Goal: Transaction & Acquisition: Purchase product/service

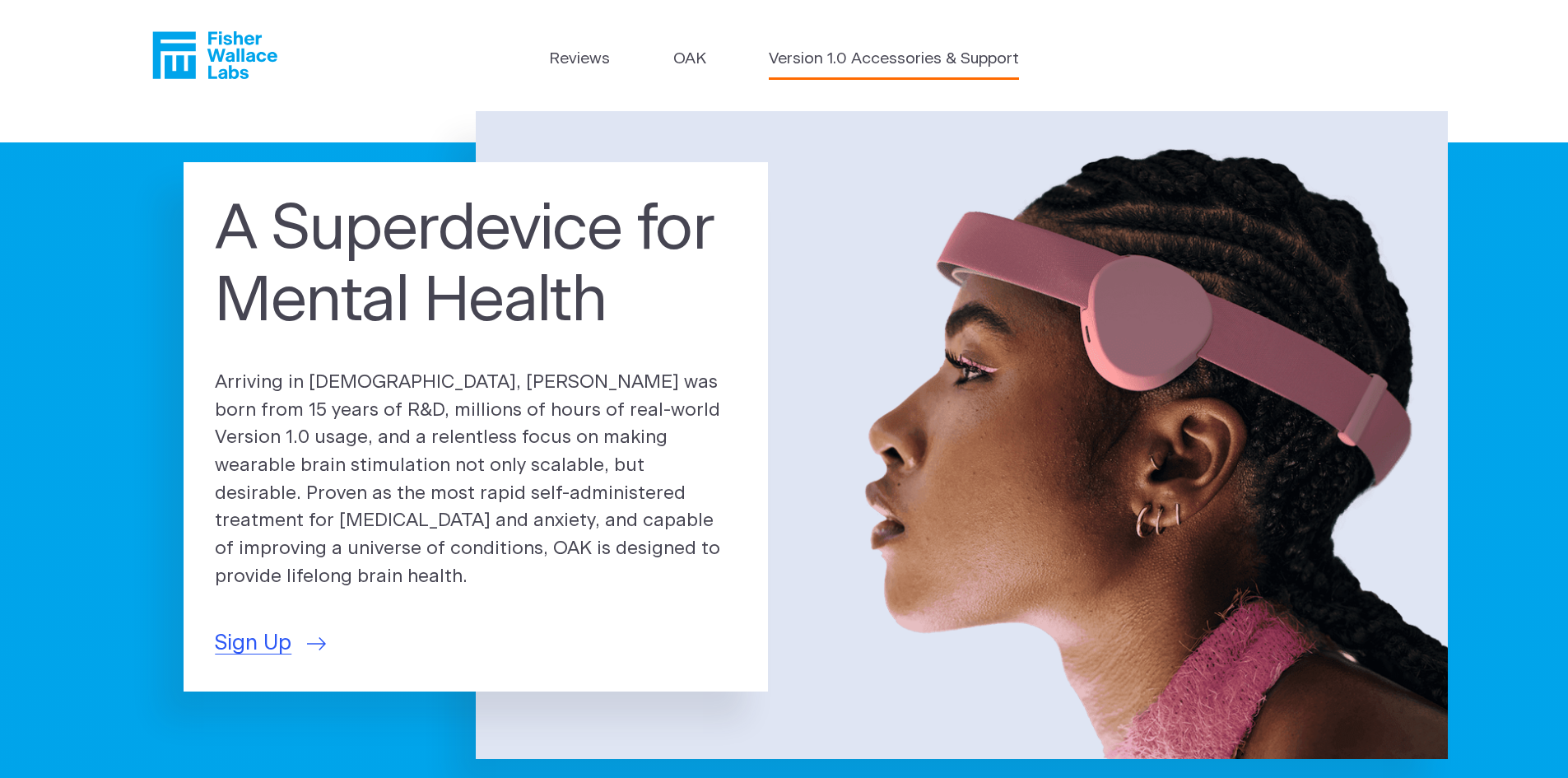
click at [904, 60] on link "Version 1.0 Accessories & Support" at bounding box center [893, 60] width 250 height 24
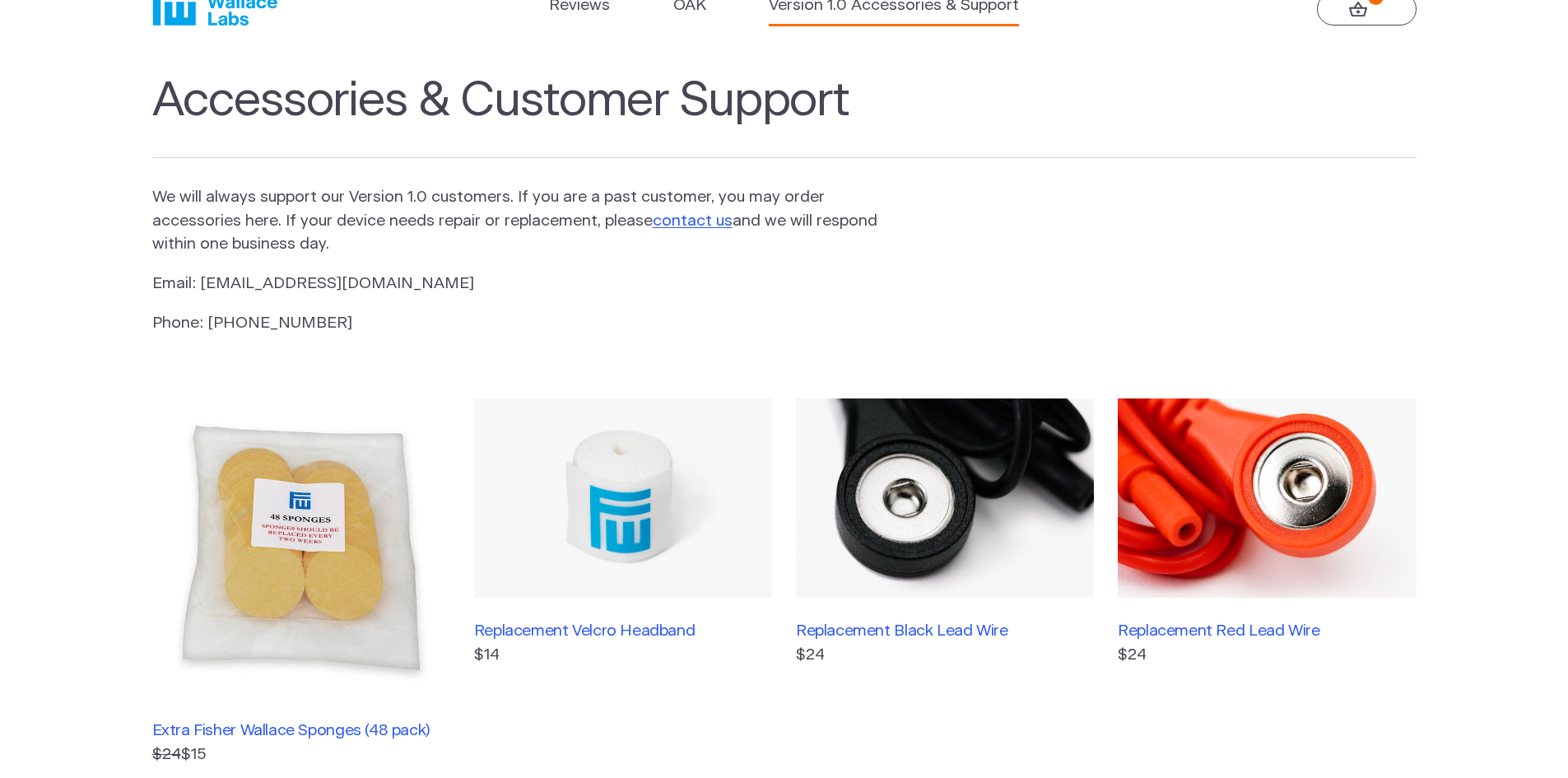
scroll to position [83, 0]
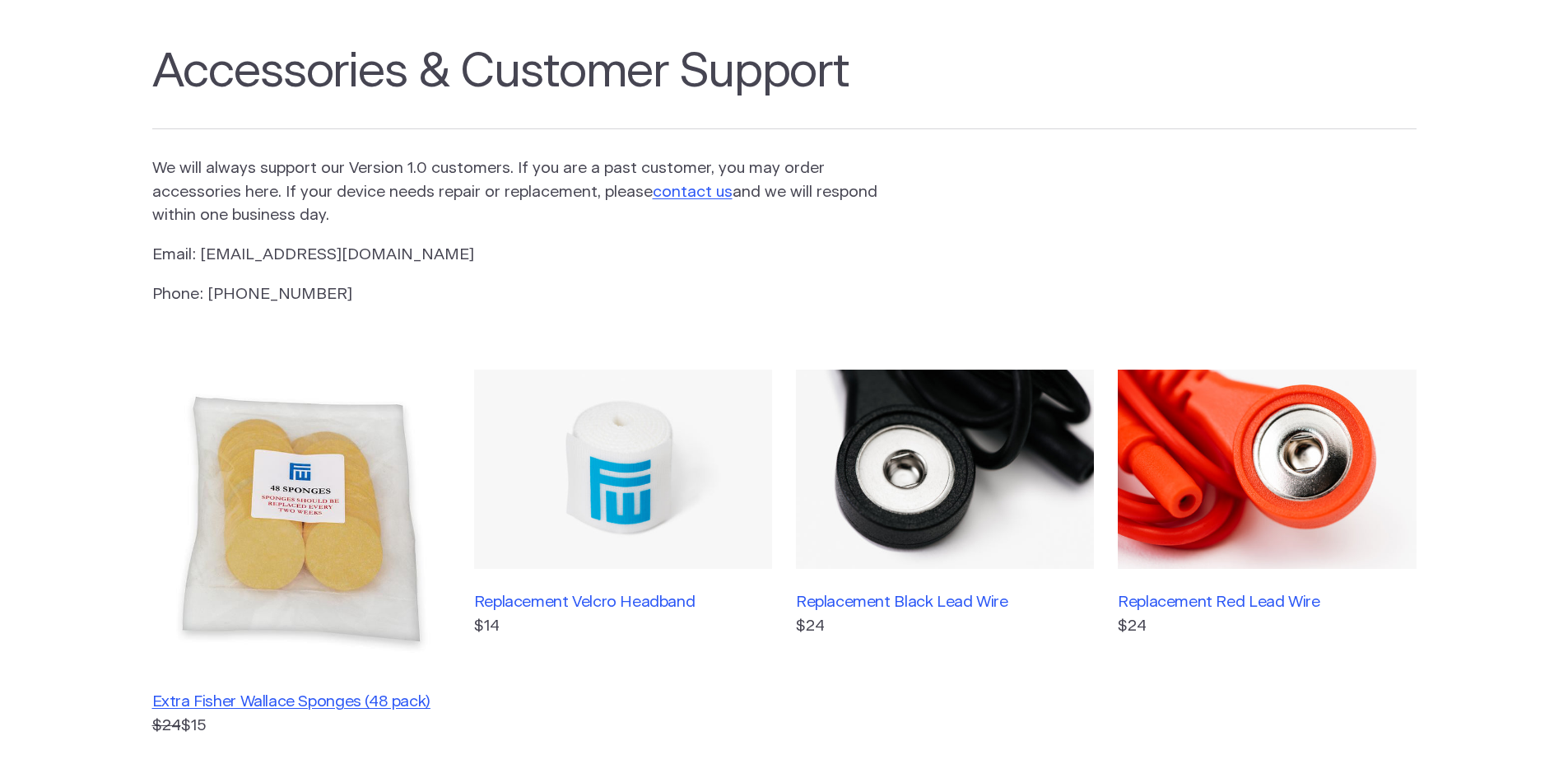
click at [246, 702] on h3 "Extra Fisher Wallace Sponges (48 pack)" at bounding box center [302, 702] width 298 height 19
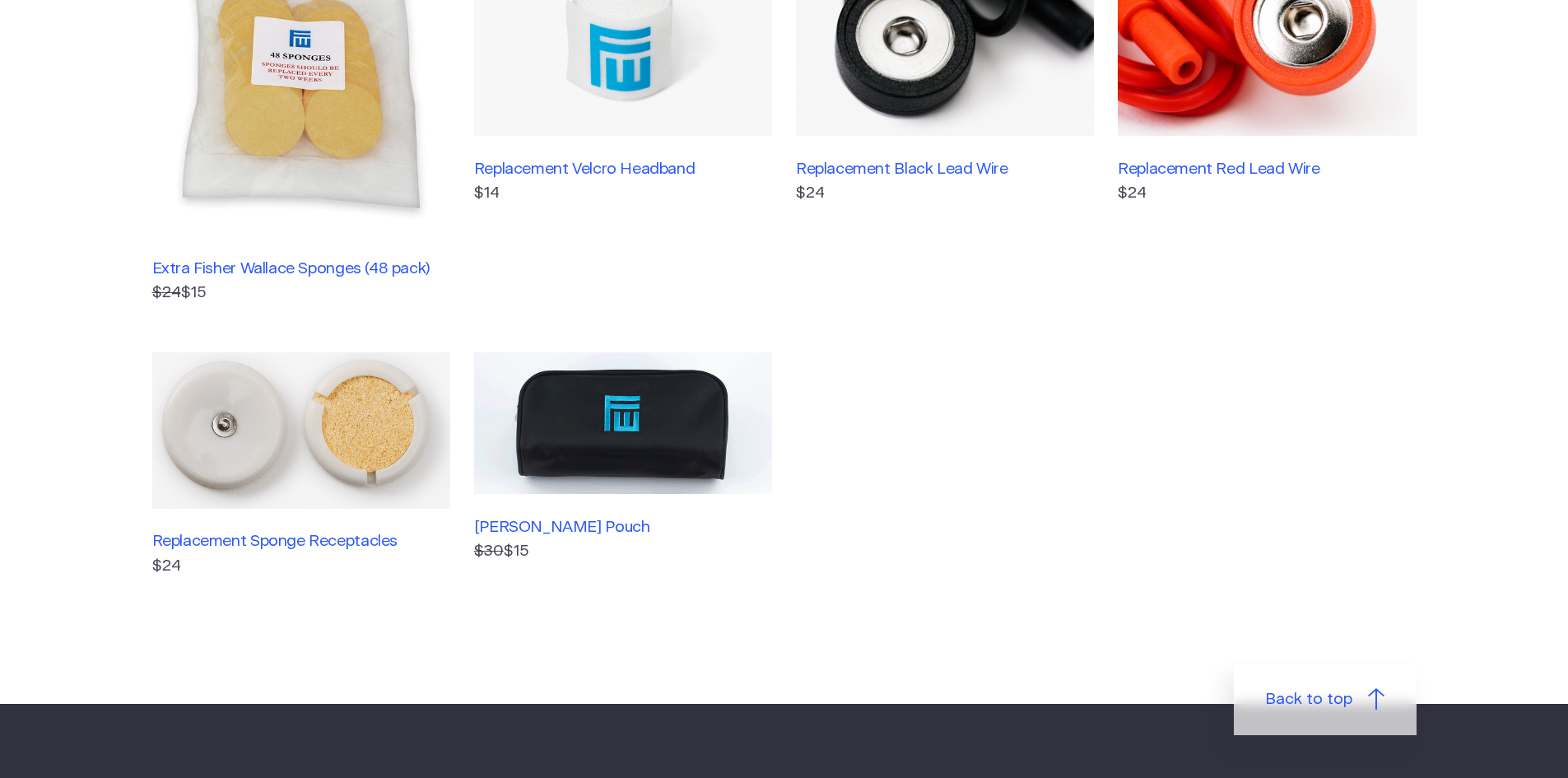
scroll to position [165, 0]
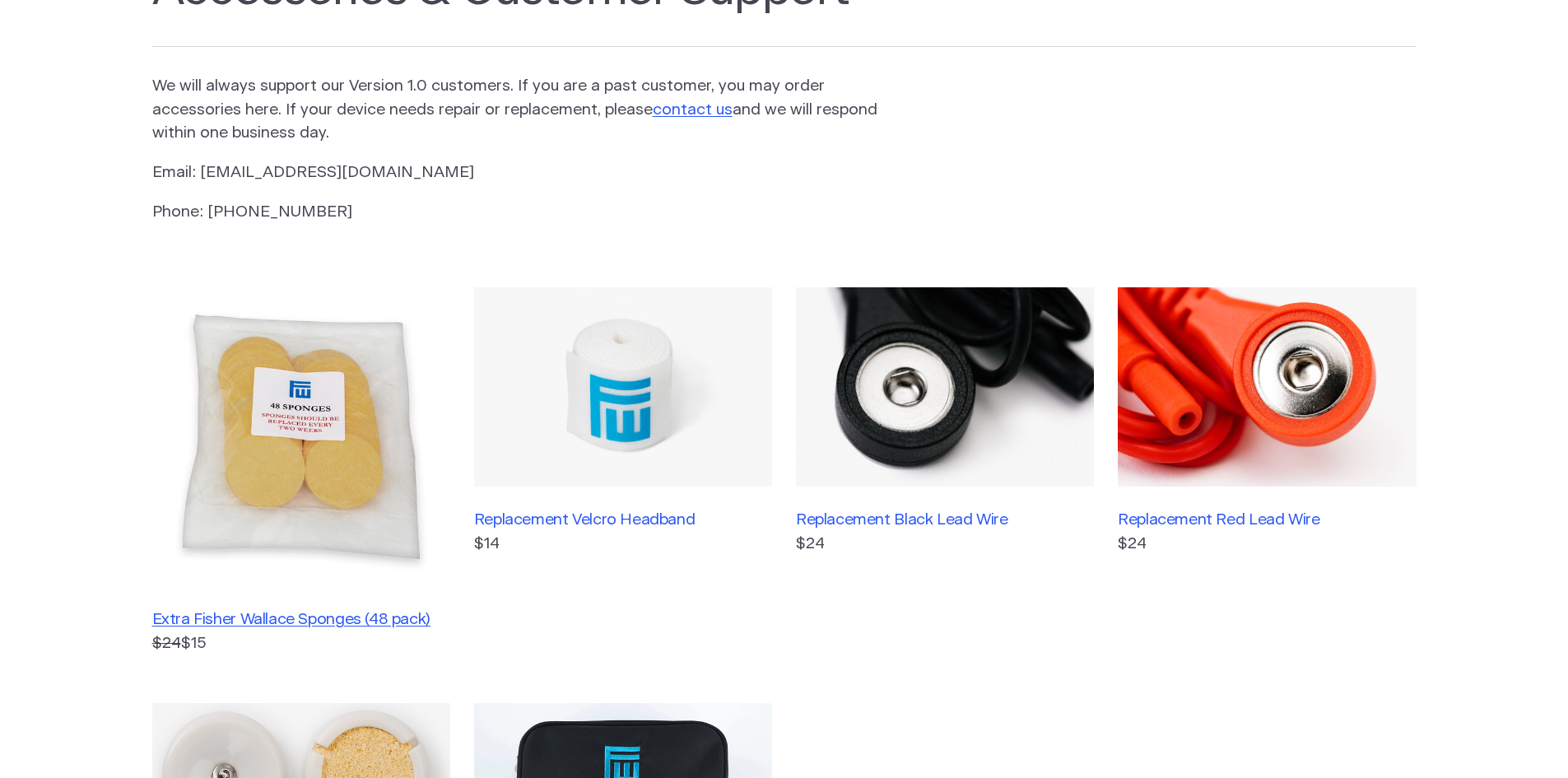
click at [272, 623] on h3 "Extra Fisher Wallace Sponges (48 pack)" at bounding box center [302, 619] width 298 height 19
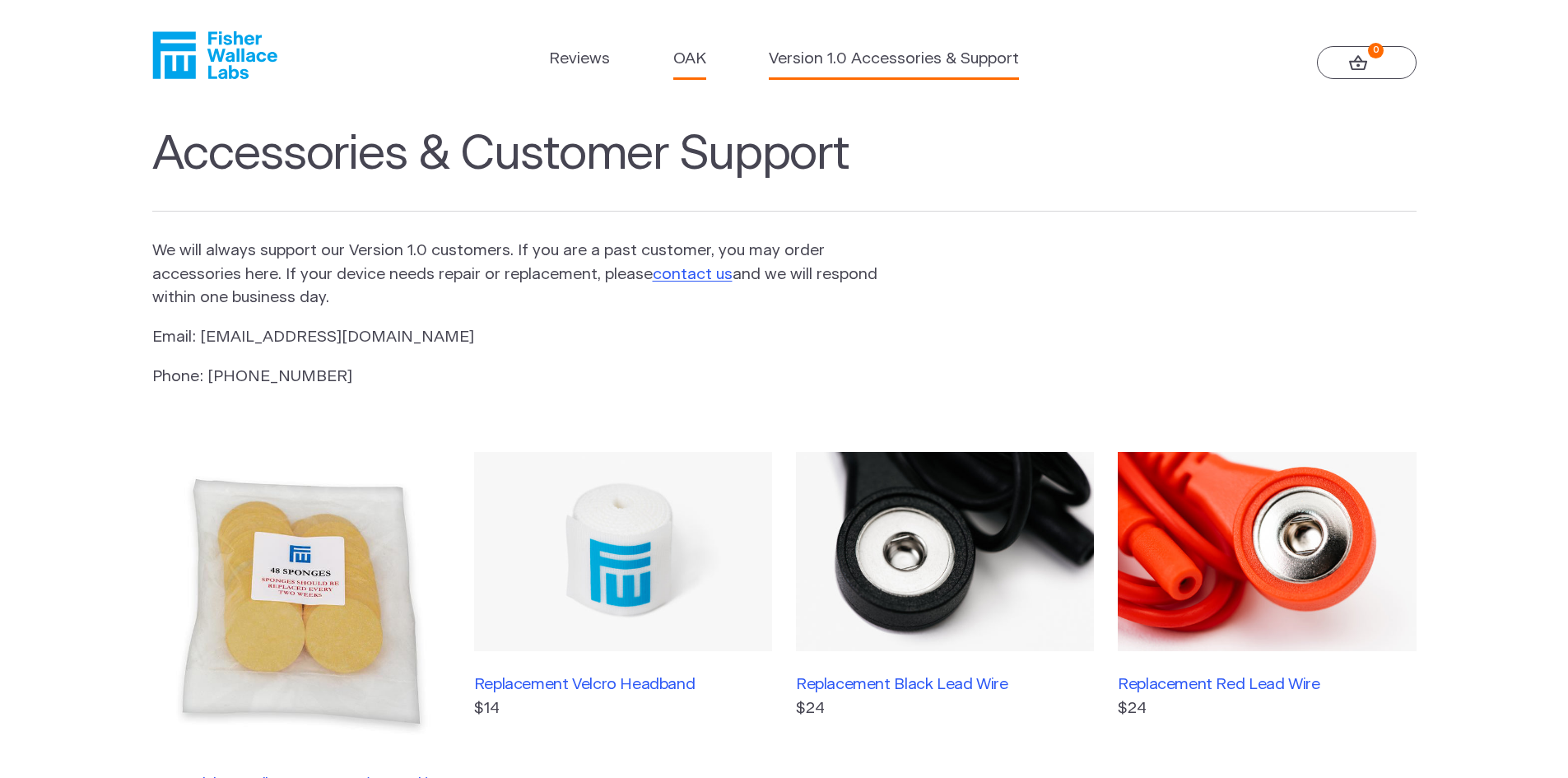
click at [688, 55] on link "OAK" at bounding box center [690, 60] width 33 height 24
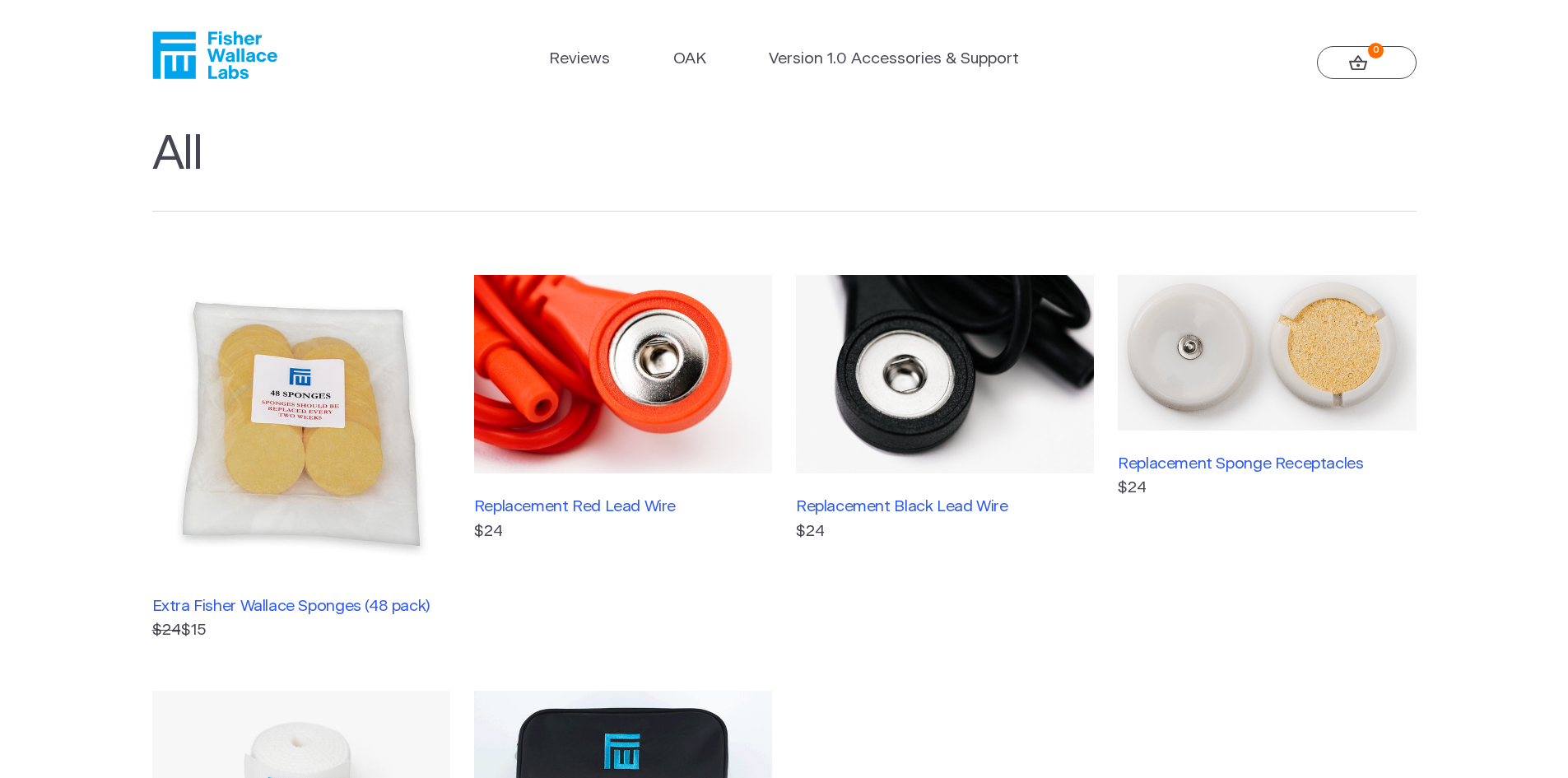
click at [304, 433] on img at bounding box center [302, 424] width 298 height 298
